Goal: Task Accomplishment & Management: Manage account settings

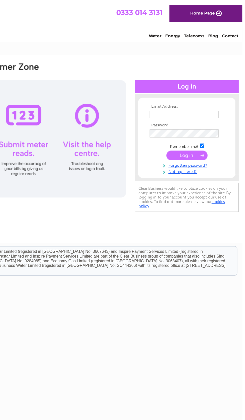
scroll to position [0, 3]
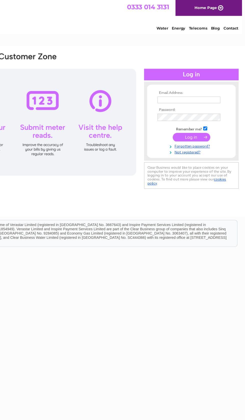
click at [186, 115] on input "submit" at bounding box center [201, 112] width 31 height 7
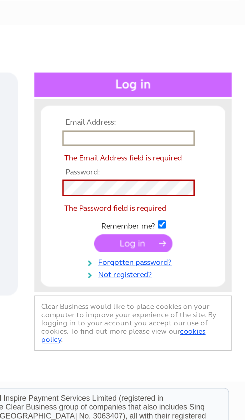
type input "Tayportcharityshop@outlook.com"
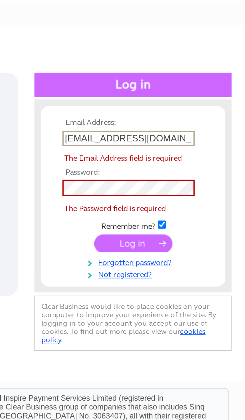
click at [172, 96] on tbody "Email Address: Tayportcharityshop@outlook.com The Email Address field is requir…" at bounding box center [201, 105] width 58 height 63
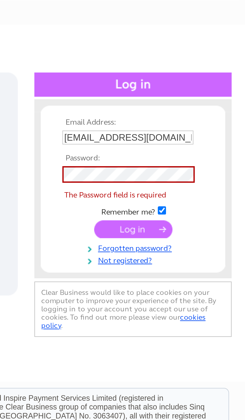
click at [186, 114] on input "submit" at bounding box center [201, 117] width 31 height 7
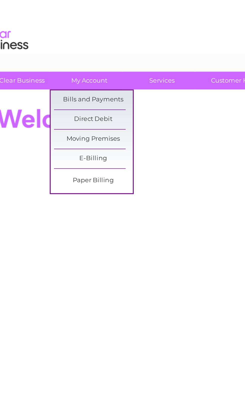
click at [47, 51] on link "Bills and Payments" at bounding box center [67, 52] width 41 height 10
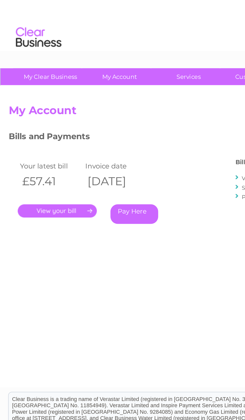
click at [28, 116] on link "." at bounding box center [32, 115] width 44 height 7
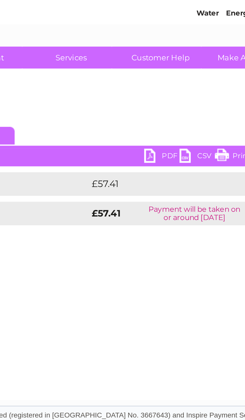
click at [135, 81] on link "PDF" at bounding box center [142, 84] width 15 height 7
